Goal: Complete application form

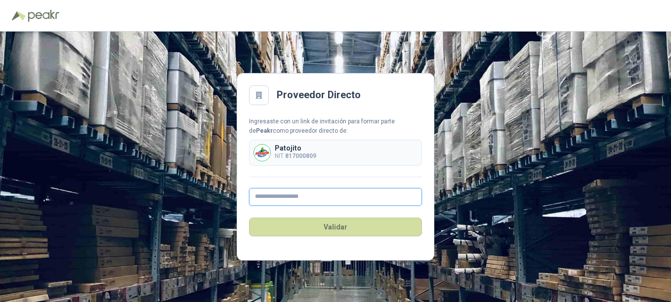
click at [318, 193] on input "text" at bounding box center [335, 197] width 173 height 18
type input "**********"
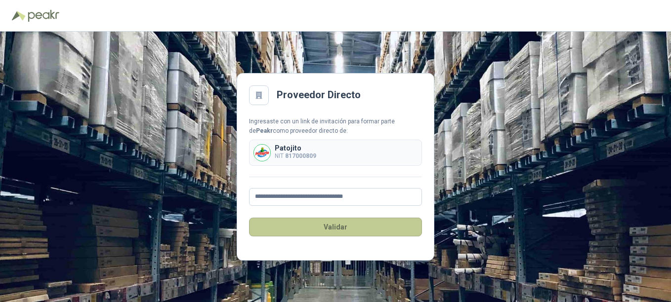
click at [335, 229] on button "Validar" at bounding box center [335, 227] width 173 height 19
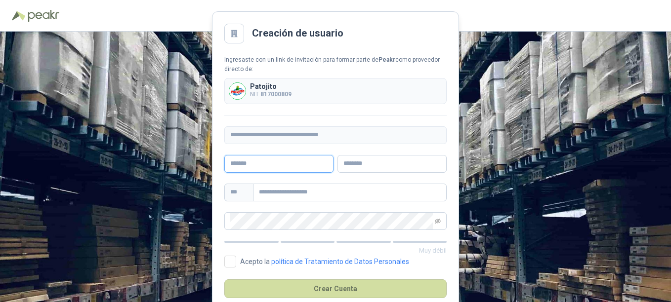
click at [247, 168] on input "text" at bounding box center [278, 164] width 109 height 18
click at [278, 165] on input "text" at bounding box center [278, 164] width 109 height 18
type input "*******"
click at [357, 164] on input "text" at bounding box center [391, 164] width 109 height 18
type input "**********"
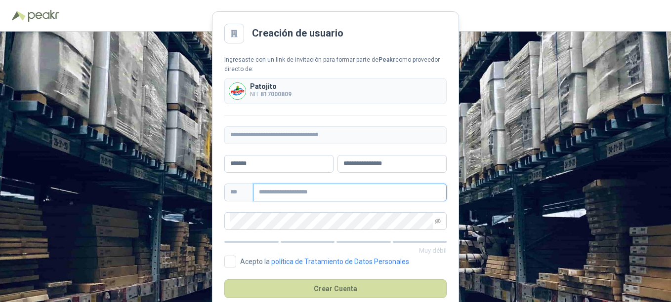
click at [270, 190] on input "text" at bounding box center [350, 193] width 194 height 18
type input "**********"
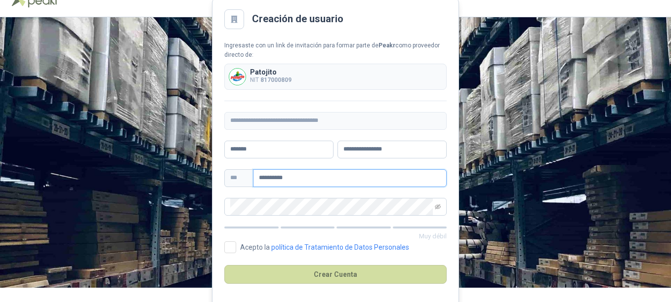
scroll to position [21, 0]
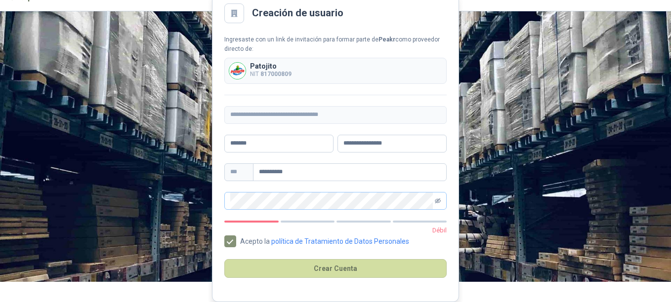
click at [440, 201] on icon "eye-invisible" at bounding box center [438, 200] width 6 height 5
click at [200, 203] on div "**********" at bounding box center [335, 146] width 671 height 271
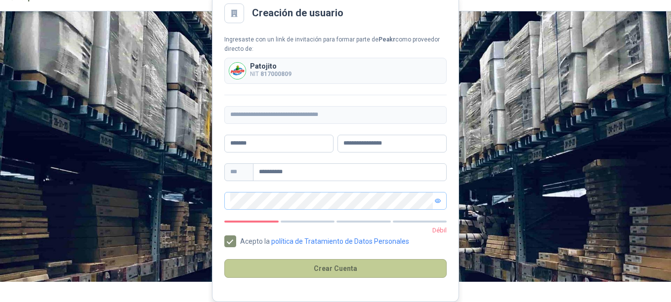
click at [359, 267] on button "Crear Cuenta" at bounding box center [335, 268] width 222 height 19
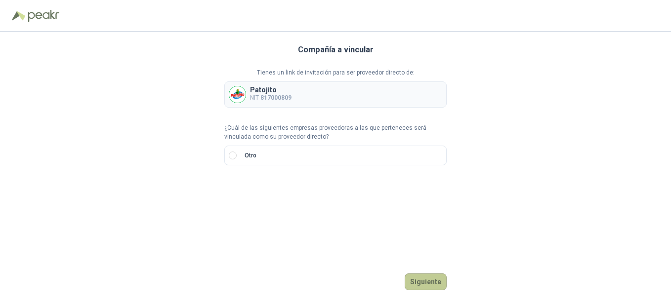
click at [429, 285] on button "Siguiente" at bounding box center [426, 282] width 42 height 17
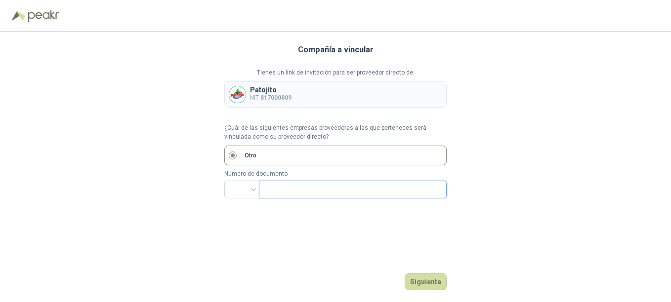
click at [287, 186] on input "text" at bounding box center [352, 189] width 174 height 17
click at [415, 278] on button "Siguiente" at bounding box center [426, 282] width 42 height 17
click at [249, 190] on input "search" at bounding box center [241, 188] width 23 height 15
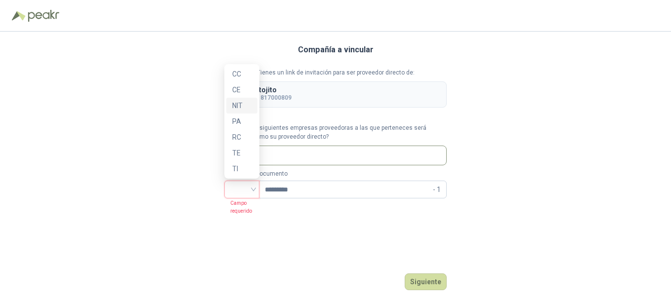
click at [243, 105] on div "NIT" at bounding box center [241, 105] width 19 height 11
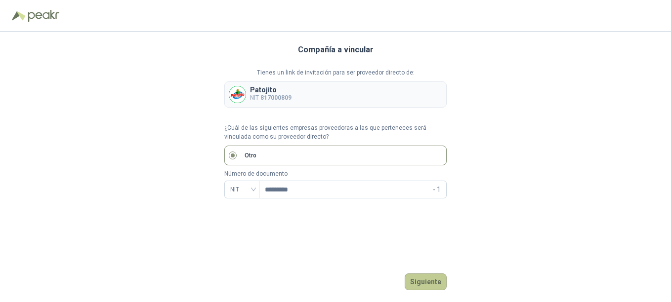
click at [419, 275] on button "Siguiente" at bounding box center [426, 282] width 42 height 17
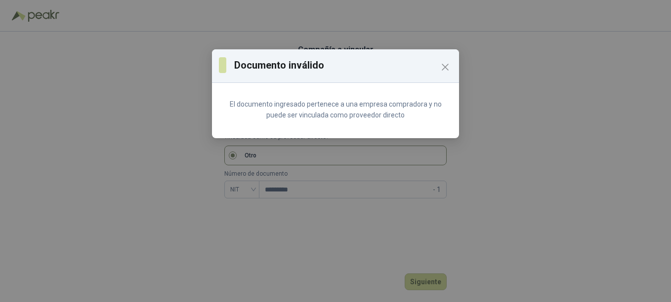
click at [449, 67] on icon "Close" at bounding box center [445, 67] width 12 height 12
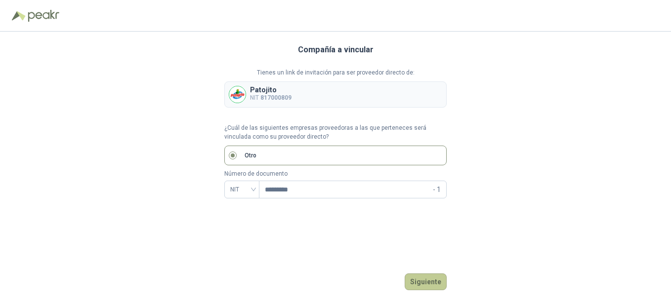
click at [419, 278] on button "Siguiente" at bounding box center [426, 282] width 42 height 17
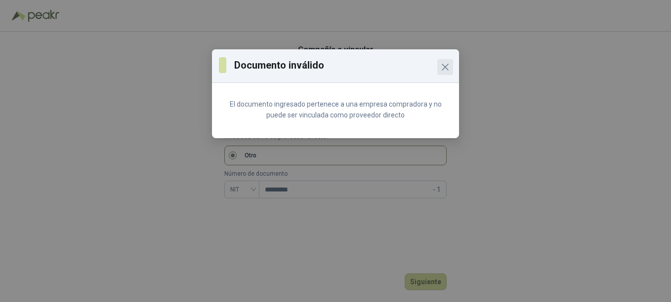
click at [450, 67] on icon "Close" at bounding box center [445, 67] width 12 height 12
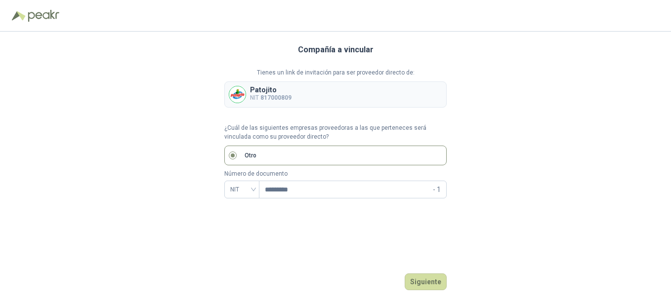
click at [295, 87] on div "Patojito NIT 817000809" at bounding box center [335, 95] width 222 height 26
click at [289, 94] on b "817000809" at bounding box center [275, 97] width 31 height 7
click at [235, 134] on p "¿Cuál de las siguientes empresas proveedoras a las que perteneces será vinculad…" at bounding box center [335, 132] width 222 height 19
click at [238, 192] on span "NIT" at bounding box center [241, 189] width 23 height 15
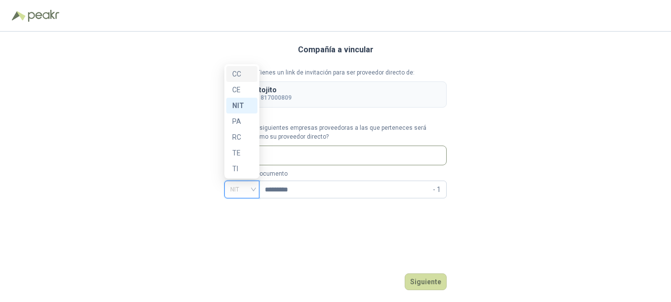
click at [240, 71] on div "CC" at bounding box center [241, 74] width 19 height 11
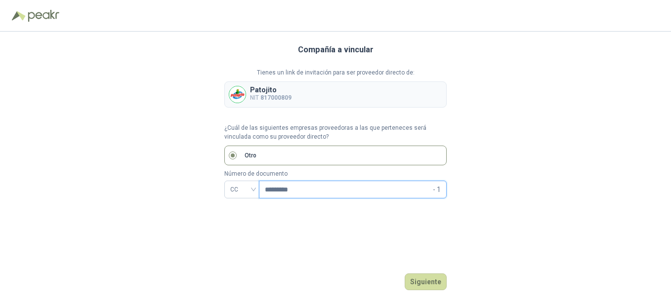
drag, startPoint x: 307, startPoint y: 189, endPoint x: 178, endPoint y: 195, distance: 129.6
click at [178, 195] on div "Compañía a vincular Tienes un link de invitación para ser proveedor directo de:…" at bounding box center [335, 167] width 671 height 271
type input "********"
click at [429, 279] on button "Siguiente" at bounding box center [426, 282] width 42 height 17
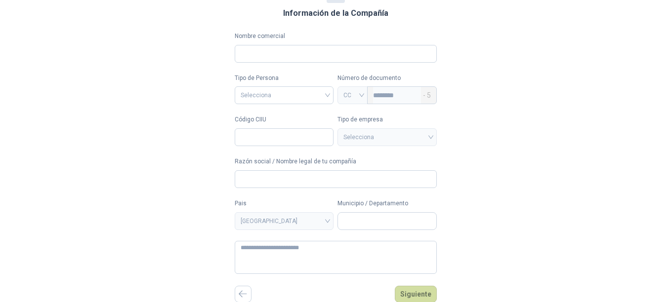
scroll to position [53, 0]
click at [243, 298] on button "button" at bounding box center [243, 294] width 17 height 17
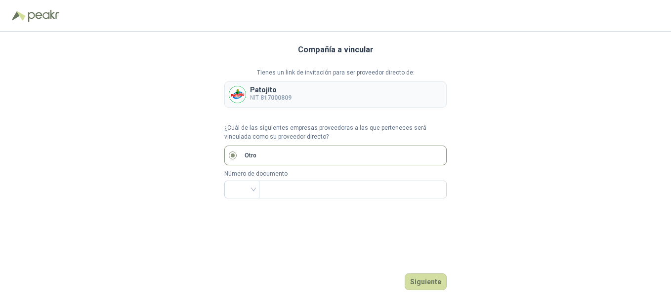
scroll to position [0, 0]
click at [247, 191] on input "search" at bounding box center [241, 188] width 23 height 15
click at [239, 105] on div "NIT" at bounding box center [241, 105] width 19 height 11
click at [289, 182] on input "text" at bounding box center [352, 189] width 174 height 17
type input "*********"
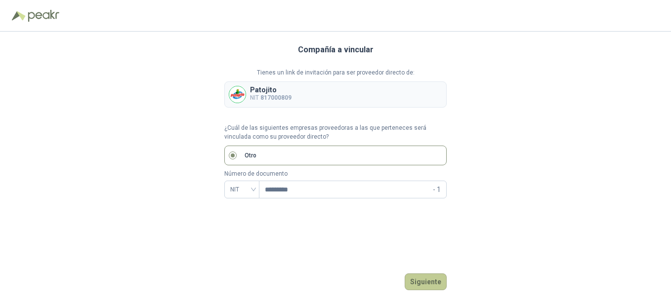
click at [422, 286] on button "Siguiente" at bounding box center [426, 282] width 42 height 17
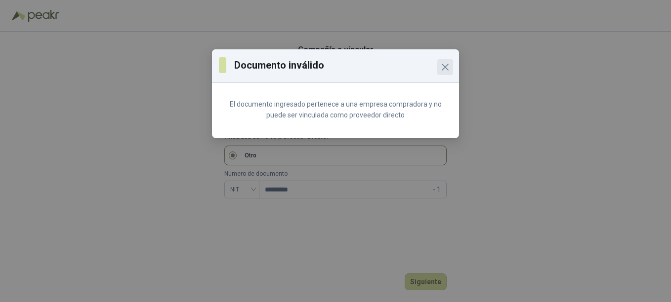
click at [448, 68] on icon "Close" at bounding box center [445, 67] width 12 height 12
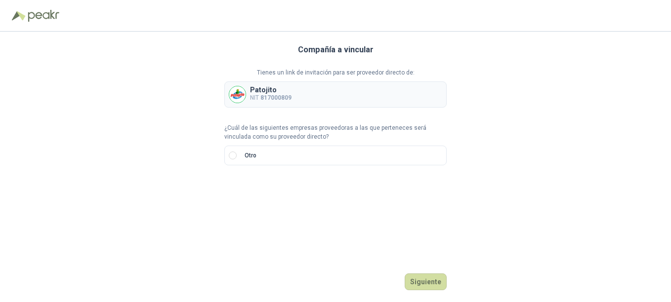
click at [252, 104] on div "Patojito NIT 817000809" at bounding box center [335, 95] width 222 height 26
click at [252, 97] on p "NIT 817000809" at bounding box center [270, 97] width 41 height 9
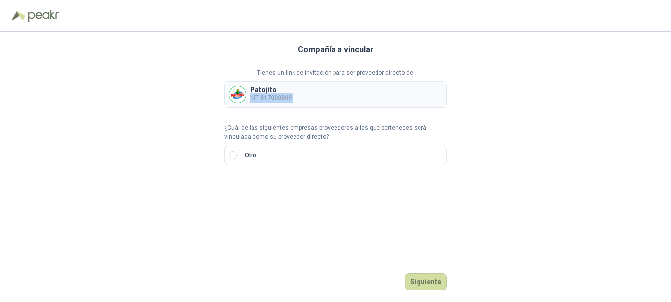
click at [252, 97] on p "NIT 817000809" at bounding box center [270, 97] width 41 height 9
click at [433, 286] on button "Siguiente" at bounding box center [426, 282] width 42 height 17
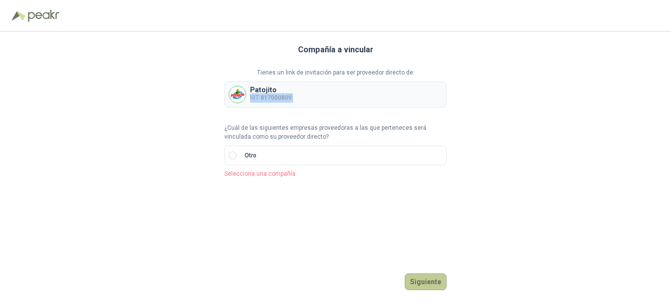
click at [433, 286] on button "Siguiente" at bounding box center [426, 282] width 42 height 17
click at [306, 156] on label "Otro" at bounding box center [335, 156] width 222 height 20
click at [428, 279] on button "Siguiente" at bounding box center [426, 282] width 42 height 17
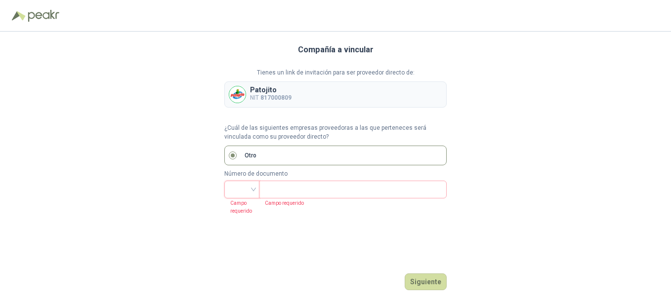
click at [238, 187] on input "search" at bounding box center [241, 188] width 23 height 15
click at [244, 106] on div "NIT" at bounding box center [241, 105] width 19 height 11
click at [280, 192] on input "text" at bounding box center [352, 189] width 174 height 17
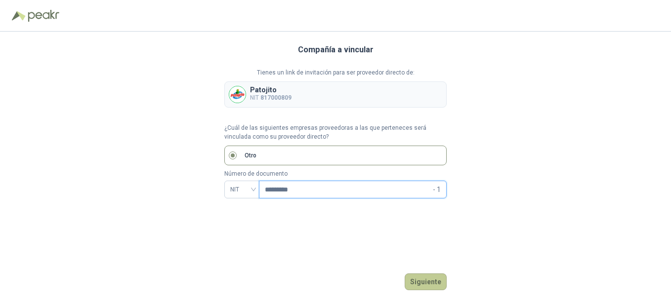
type input "*********"
click at [440, 286] on button "Siguiente" at bounding box center [426, 282] width 42 height 17
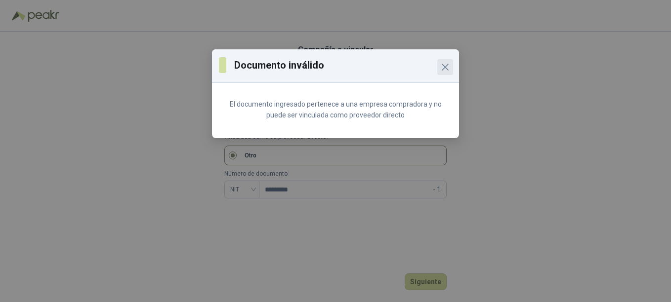
click at [444, 73] on icon "Close" at bounding box center [445, 67] width 12 height 12
